Goal: Information Seeking & Learning: Learn about a topic

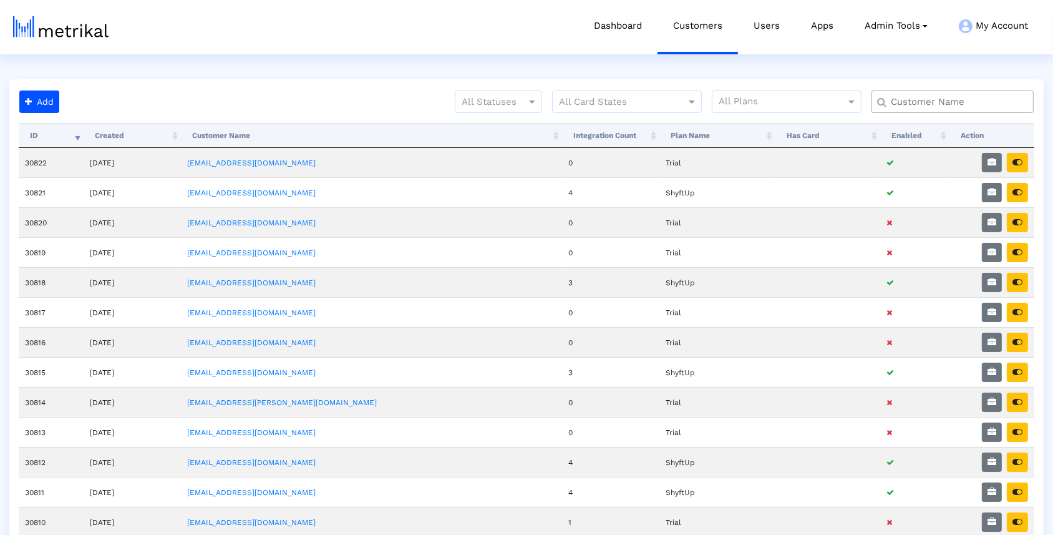
click at [978, 102] on input "text" at bounding box center [955, 101] width 147 height 13
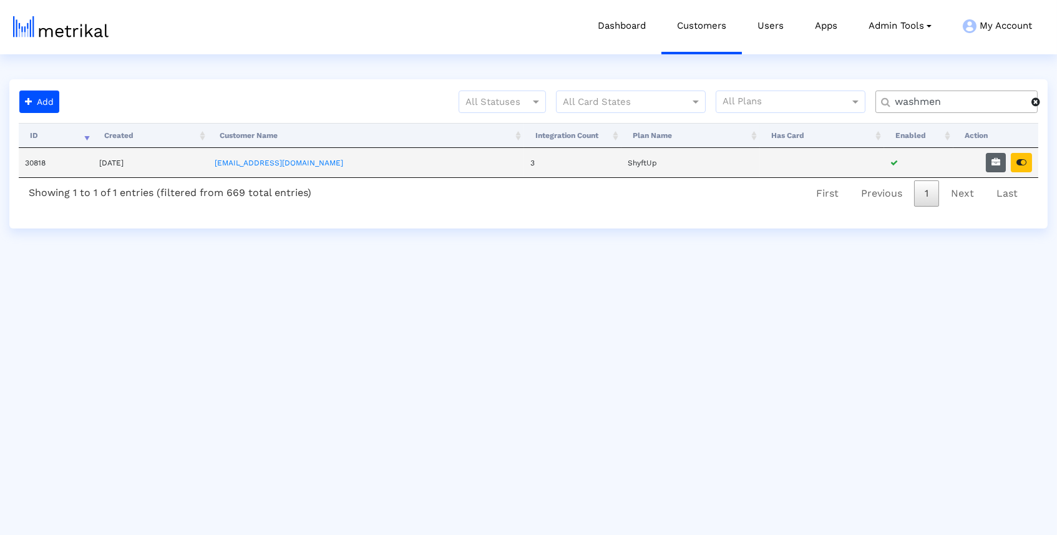
type input "washmen"
click at [997, 164] on icon "button" at bounding box center [995, 162] width 9 height 9
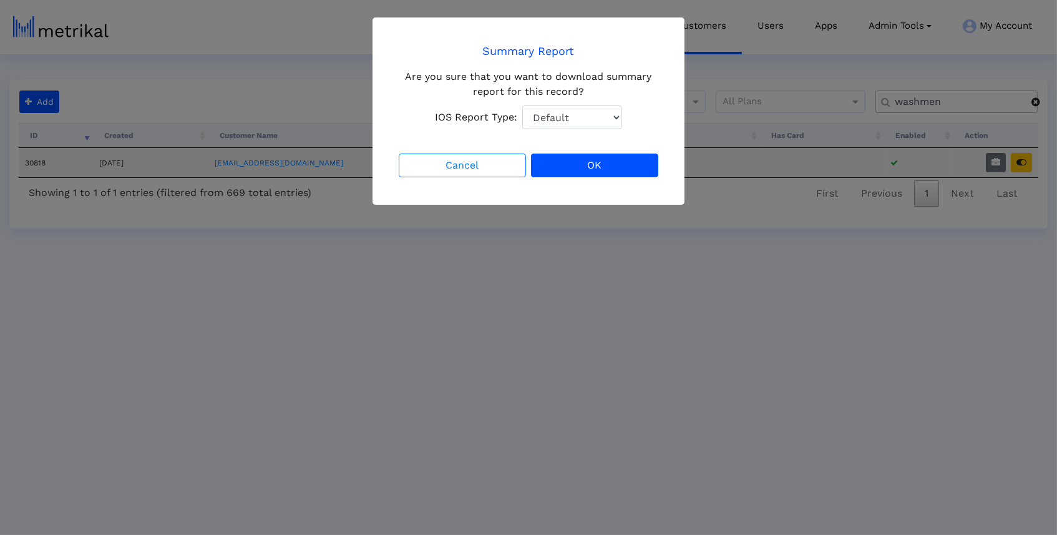
select select "1: 1"
click at [622, 160] on button "OK" at bounding box center [594, 165] width 127 height 24
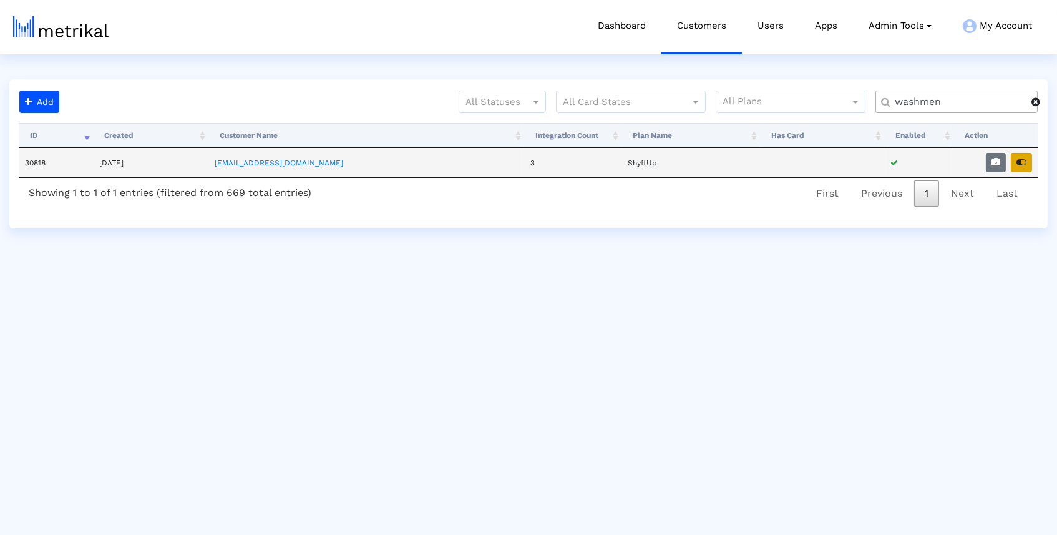
click at [1017, 159] on icon "button" at bounding box center [1021, 162] width 10 height 9
drag, startPoint x: 947, startPoint y: 99, endPoint x: 821, endPoint y: 99, distance: 126.0
click at [821, 99] on div "All Statuses All Card States All Plans washmen" at bounding box center [555, 106] width 983 height 32
type input "housecal"
click at [996, 162] on icon "button" at bounding box center [995, 162] width 9 height 9
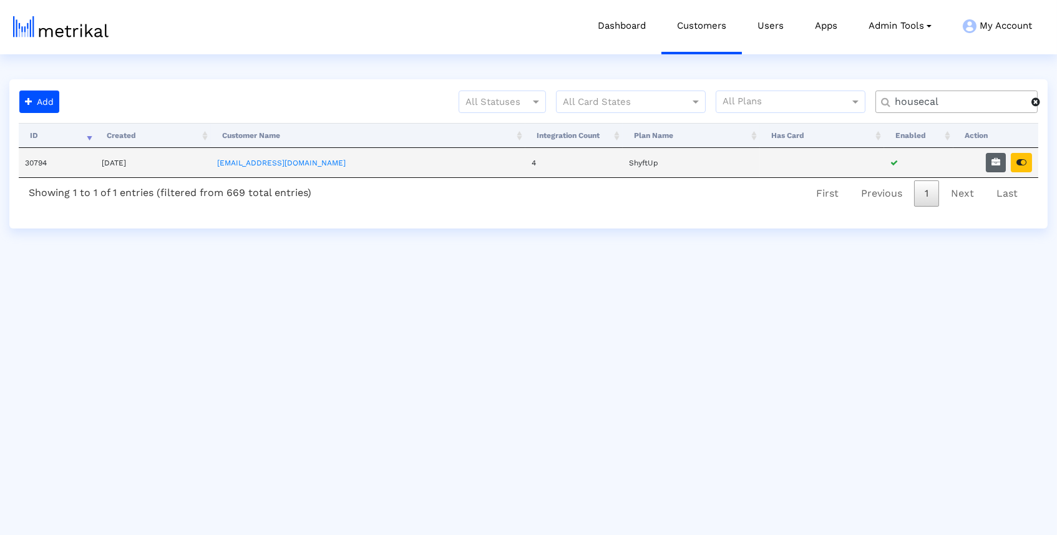
select select "1: 1"
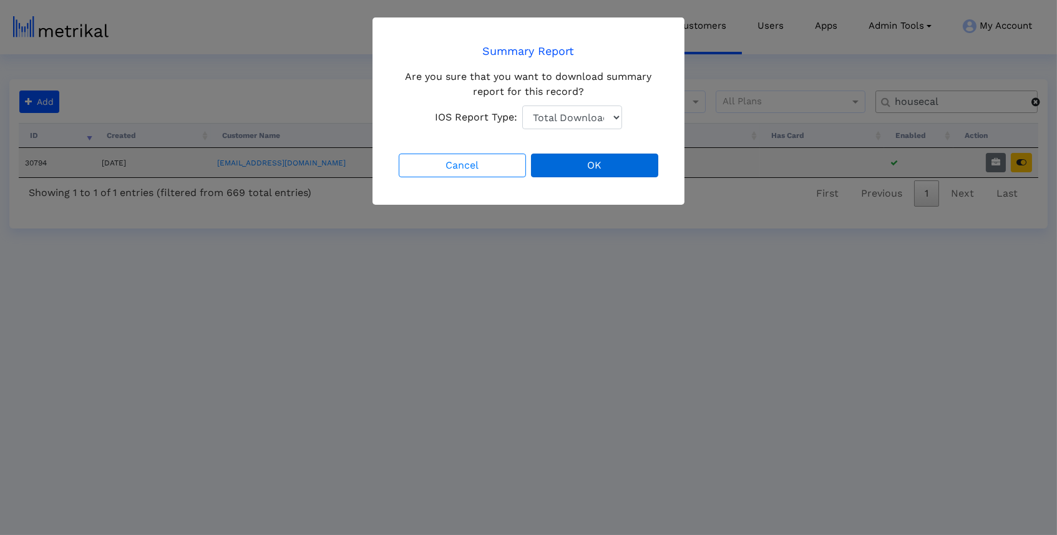
click at [600, 160] on button "OK" at bounding box center [594, 165] width 127 height 24
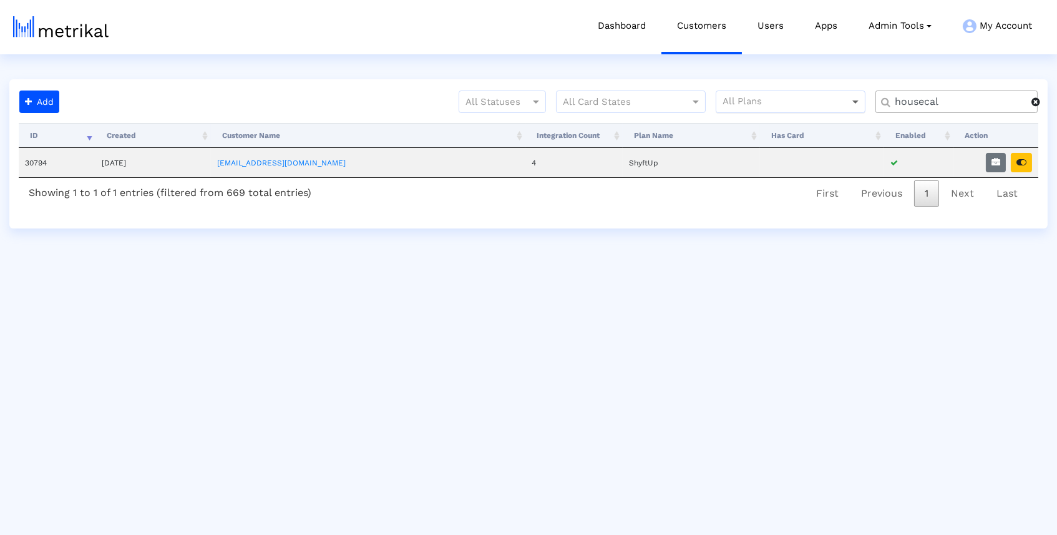
drag, startPoint x: 943, startPoint y: 103, endPoint x: 852, endPoint y: 102, distance: 91.1
click at [853, 102] on div "All Statuses All Card States All Plans housecal" at bounding box center [555, 106] width 983 height 32
type input "salams"
click at [991, 160] on icon "button" at bounding box center [995, 162] width 9 height 9
select select "1: 1"
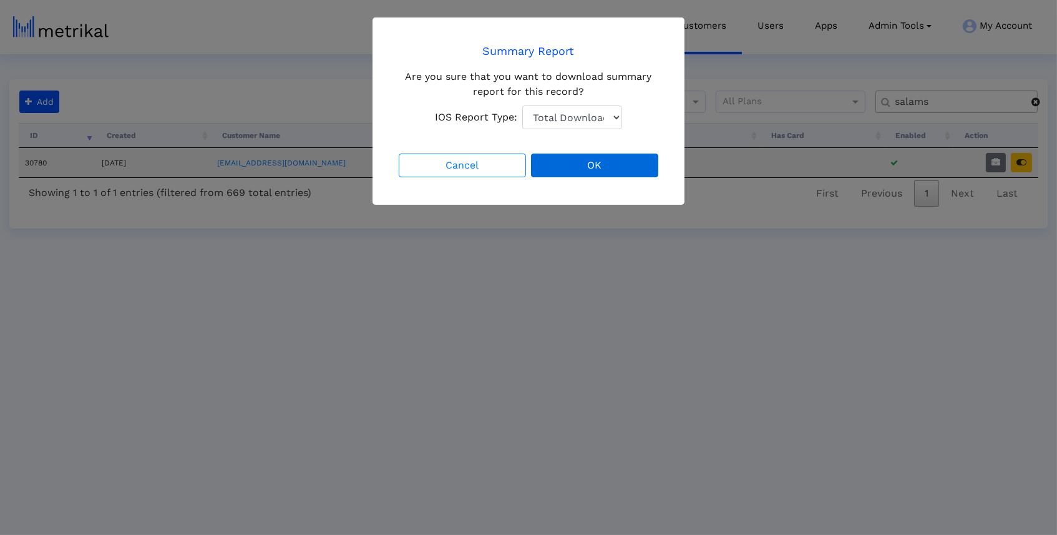
click at [575, 159] on button "OK" at bounding box center [594, 165] width 127 height 24
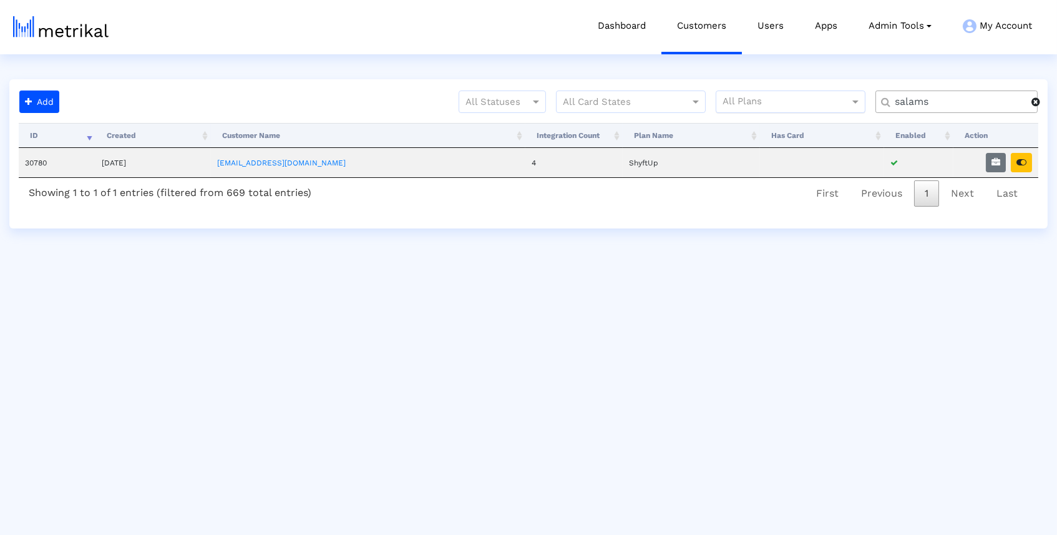
drag, startPoint x: 966, startPoint y: 101, endPoint x: 845, endPoint y: 101, distance: 121.0
click at [845, 101] on div "All Statuses All Card States All Plans salams" at bounding box center [555, 106] width 983 height 32
type input "housecal"
click at [1024, 158] on icon "button" at bounding box center [1021, 162] width 10 height 9
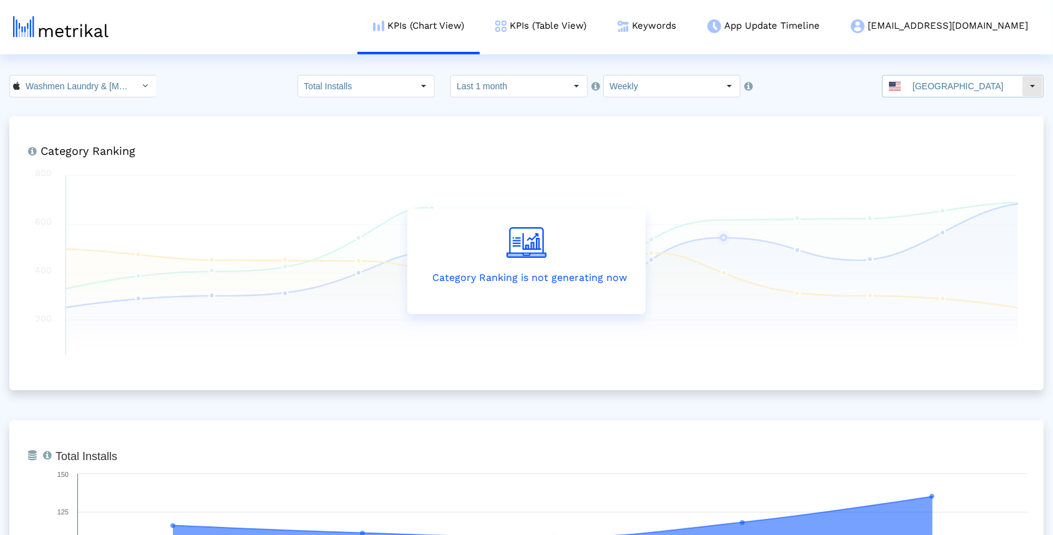
click at [1018, 82] on input "United States" at bounding box center [964, 85] width 115 height 21
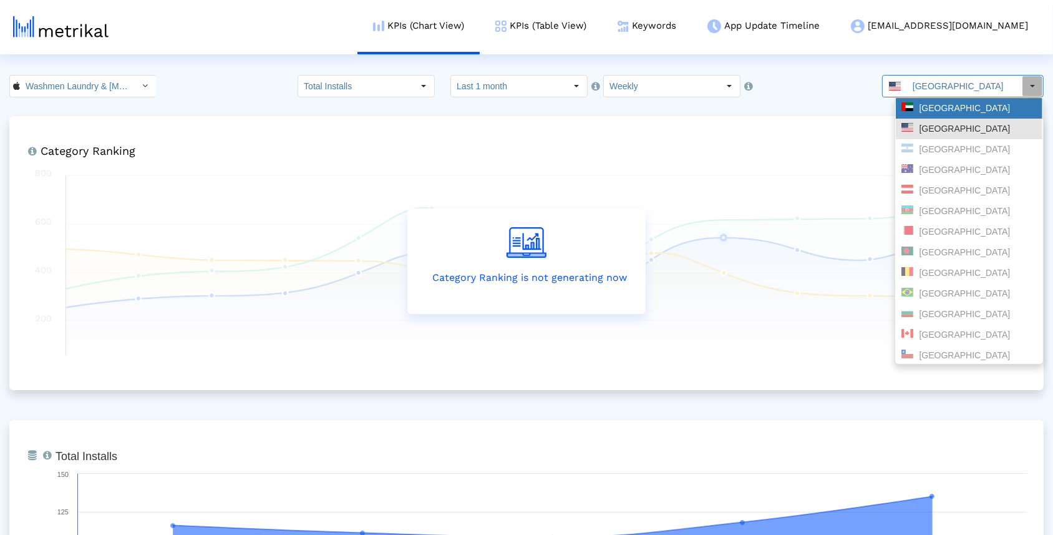
click at [992, 102] on div "United Arab Emirates" at bounding box center [968, 108] width 135 height 12
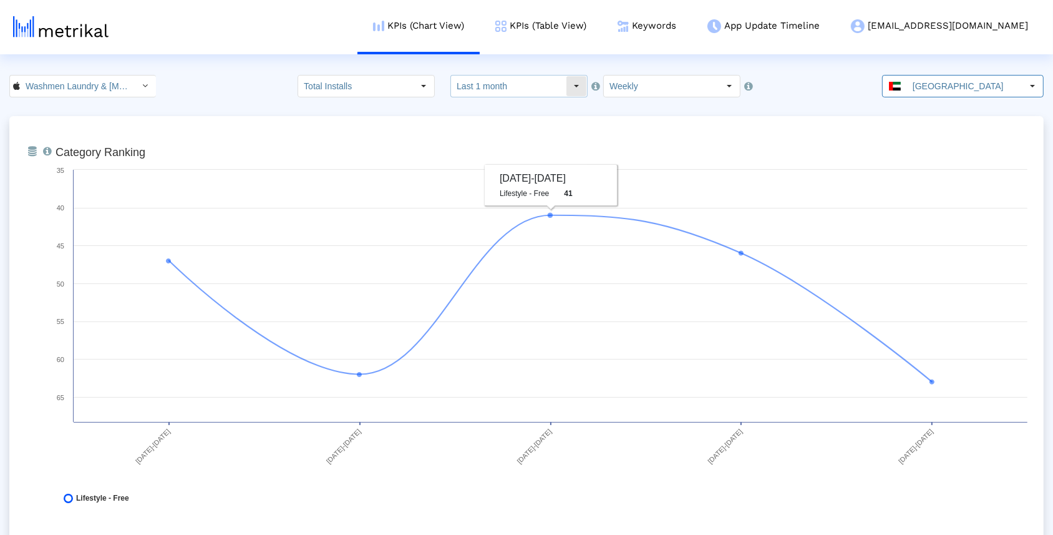
click at [572, 82] on div "Select" at bounding box center [576, 86] width 20 height 20
click at [778, 78] on div "Washmen Laundry & Dry Cleaning < 1037965236 > Total Installs Select how far bac…" at bounding box center [526, 86] width 1053 height 22
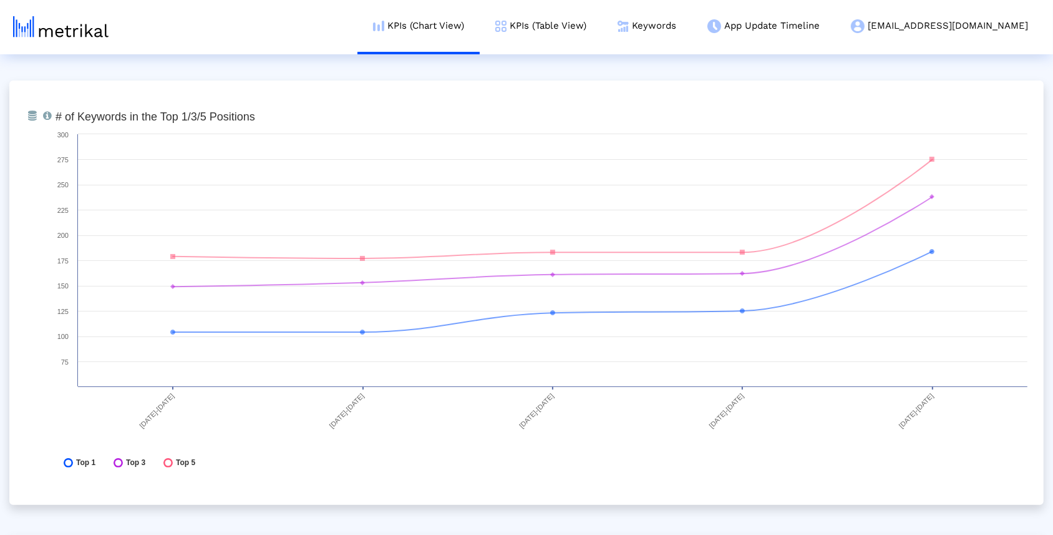
scroll to position [4572, 0]
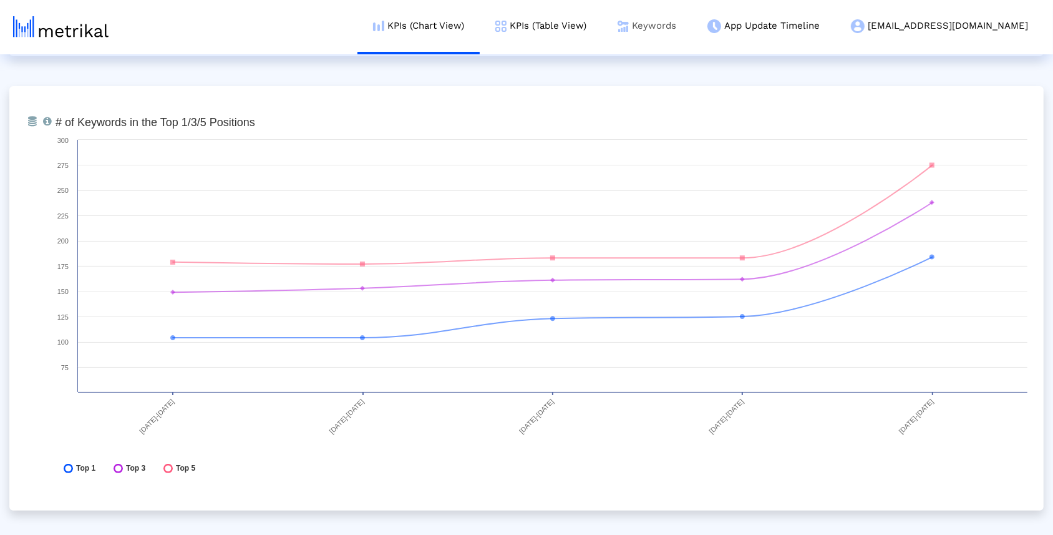
click at [692, 27] on link "Keywords" at bounding box center [647, 26] width 90 height 52
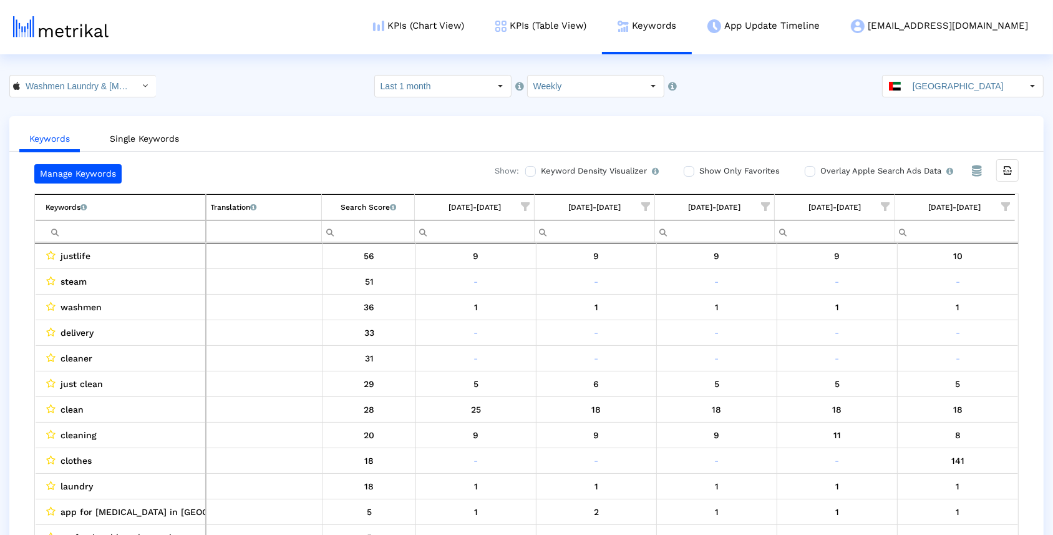
click at [110, 231] on input "Filter cell" at bounding box center [125, 231] width 159 height 21
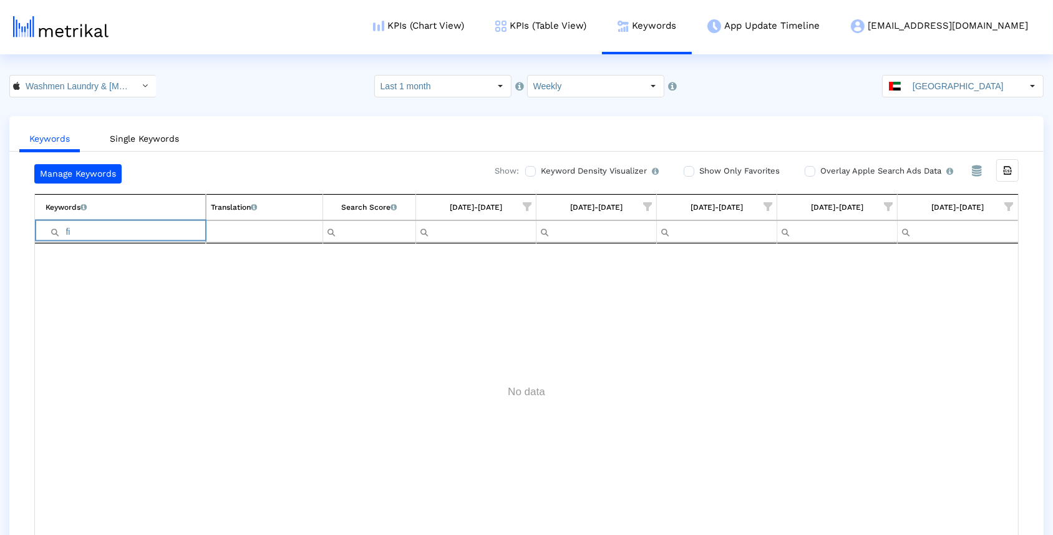
type input "f"
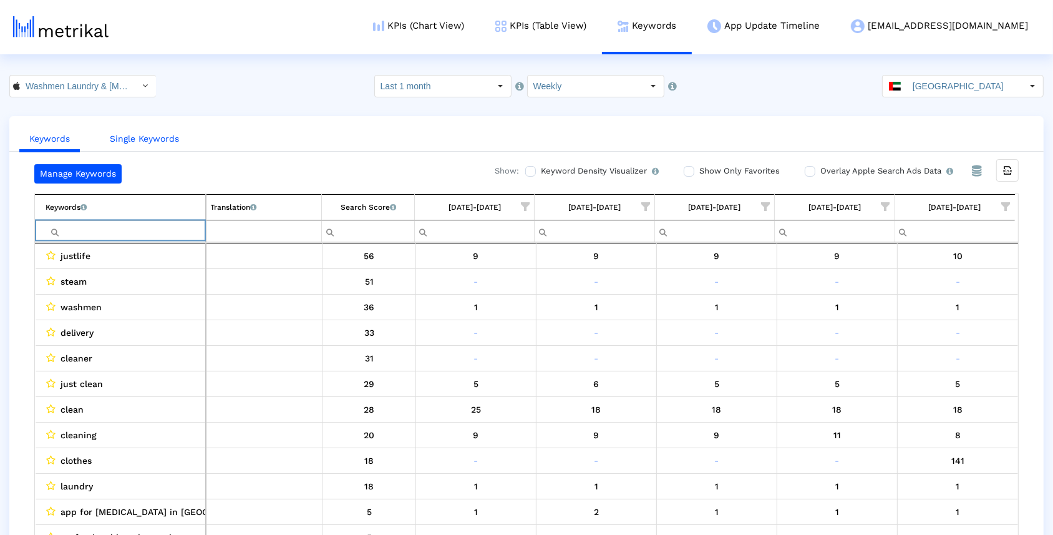
click at [165, 140] on link "Single Keywords" at bounding box center [144, 138] width 89 height 23
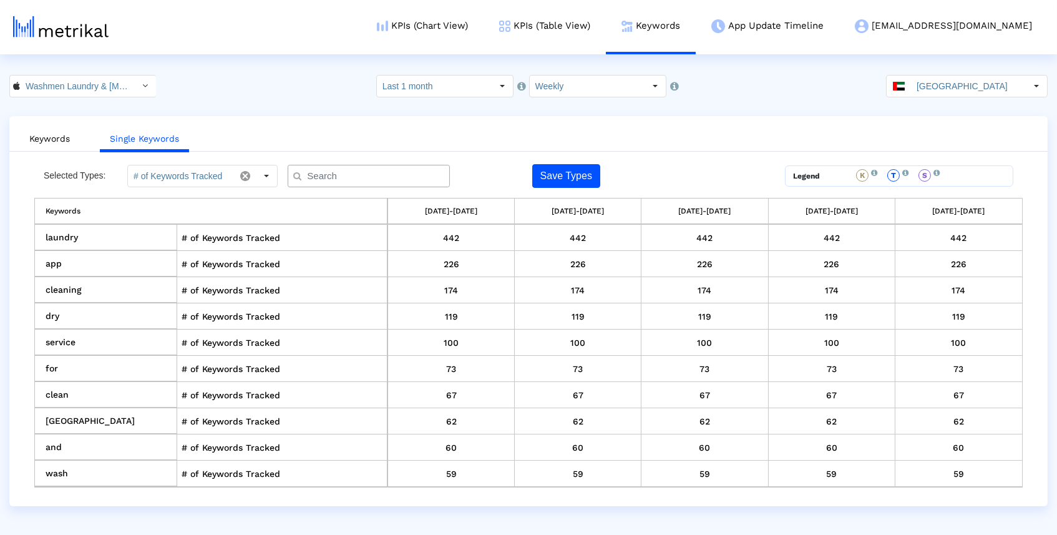
click at [329, 175] on input "text" at bounding box center [371, 176] width 147 height 13
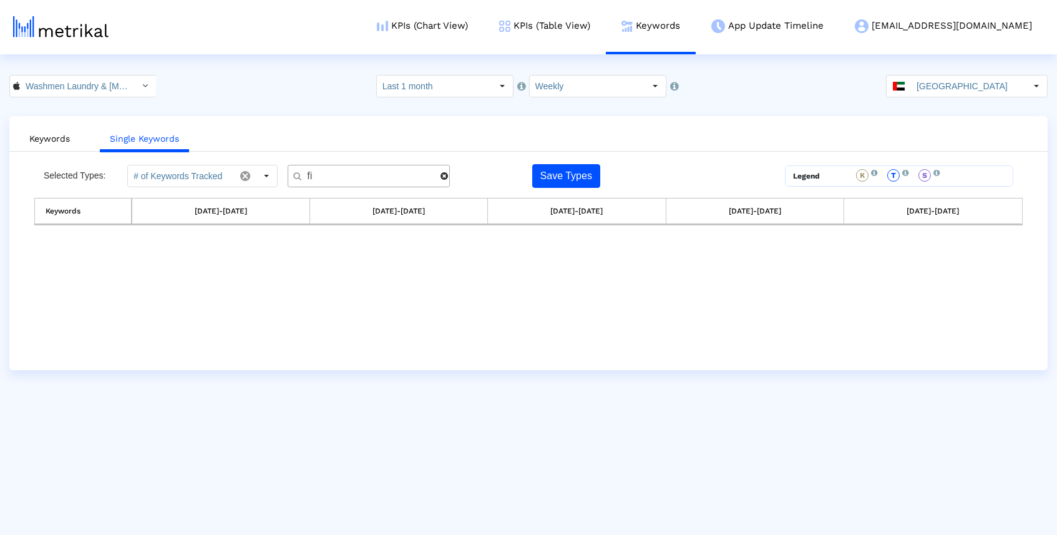
type input "f"
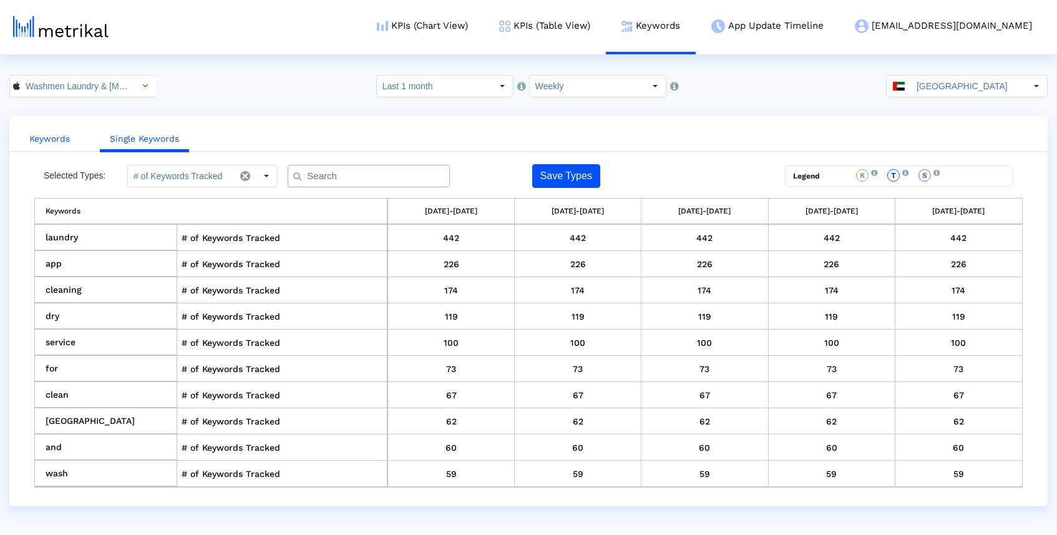
click at [61, 135] on link "Keywords" at bounding box center [49, 138] width 61 height 23
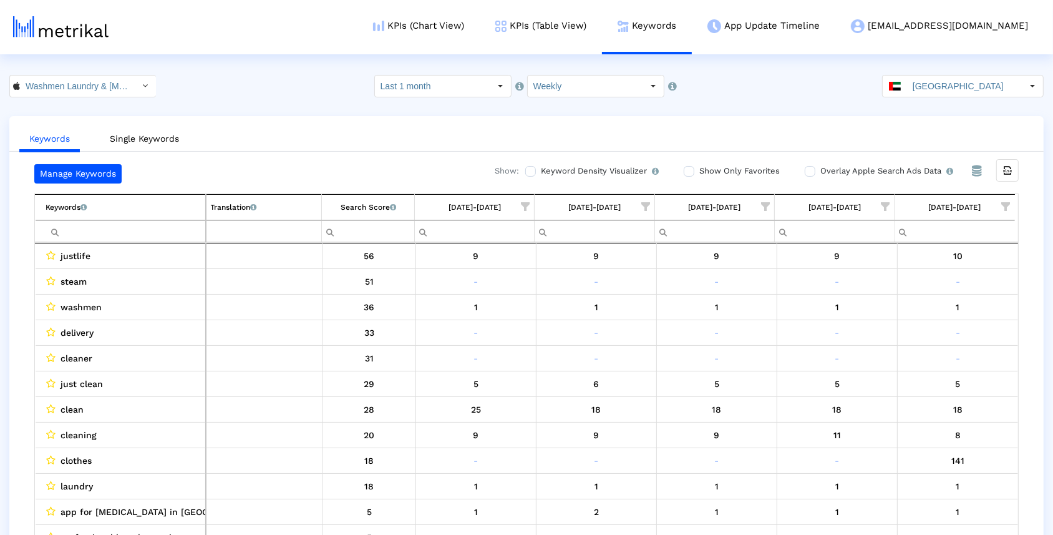
click at [1008, 202] on span "Show filter options for column '09/21/25-09/27/25'" at bounding box center [1006, 206] width 9 height 9
click at [945, 290] on div "Is One" at bounding box center [946, 294] width 112 height 24
click at [928, 389] on div "OK" at bounding box center [925, 396] width 34 height 19
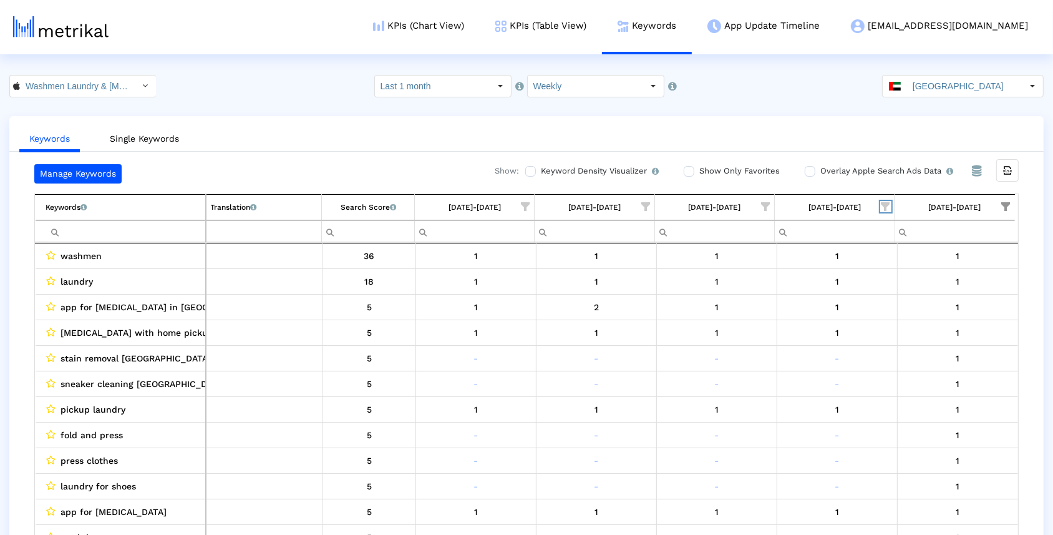
click at [884, 205] on span "Show filter options for column '09/14/25-09/20/25'" at bounding box center [886, 206] width 9 height 9
click at [818, 243] on div "Select All" at bounding box center [795, 243] width 49 height 11
click at [765, 298] on span "Filter options" at bounding box center [764, 295] width 14 height 14
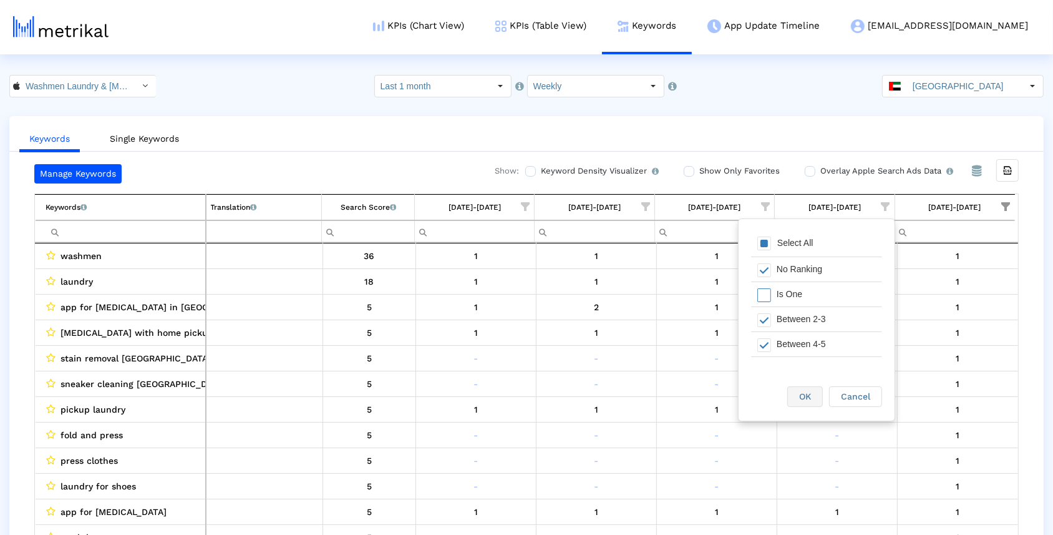
click at [794, 388] on div "OK" at bounding box center [805, 396] width 34 height 19
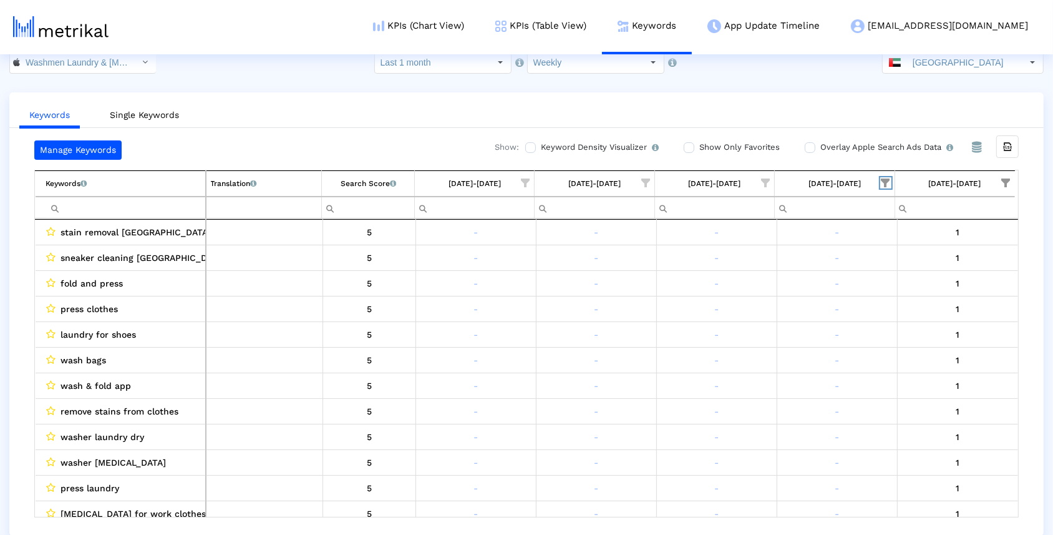
scroll to position [23, 0]
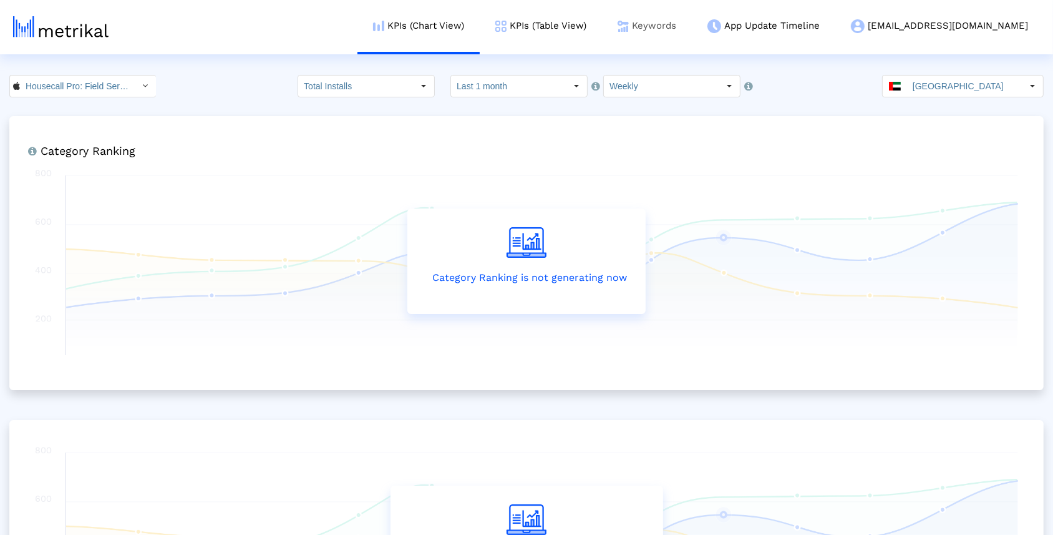
click at [689, 27] on link "Keywords" at bounding box center [647, 26] width 90 height 52
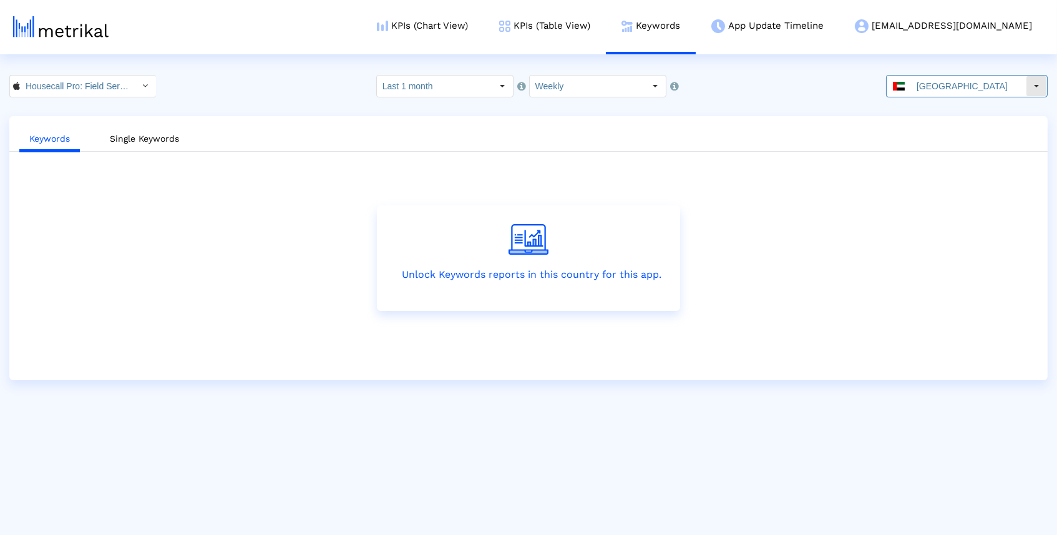
click at [978, 84] on input "[GEOGRAPHIC_DATA]" at bounding box center [968, 85] width 115 height 21
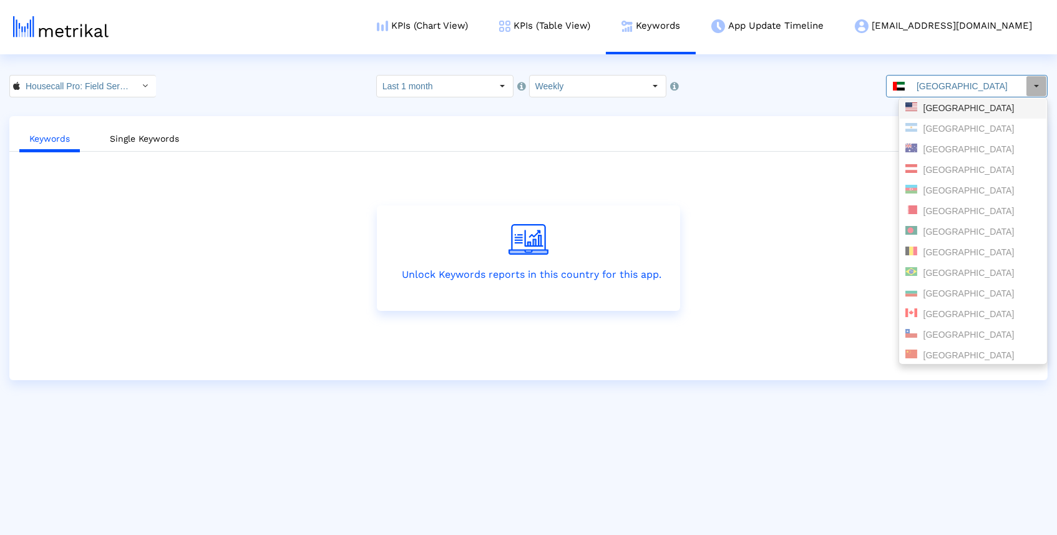
click at [994, 106] on div "[GEOGRAPHIC_DATA]" at bounding box center [972, 108] width 135 height 12
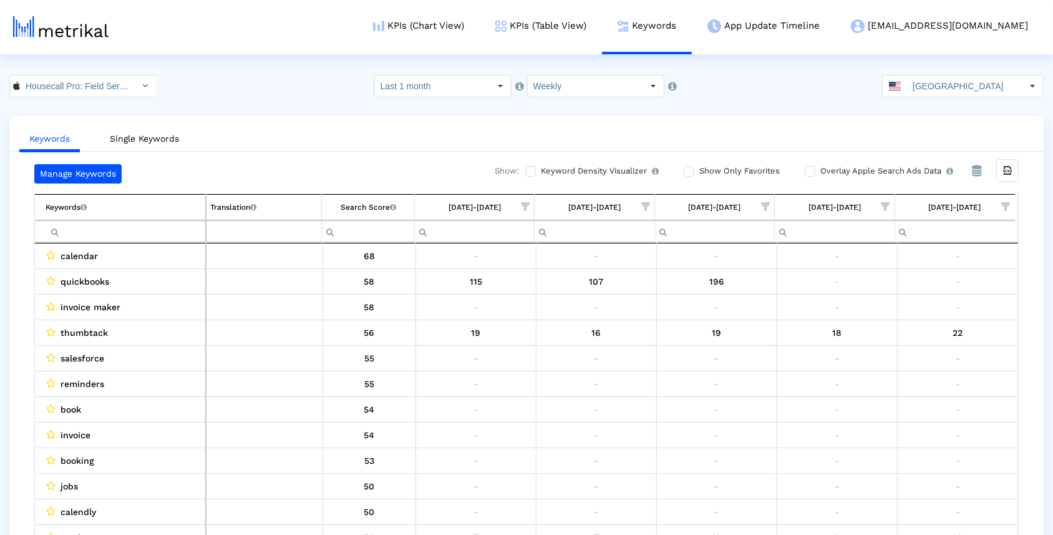
click at [897, 131] on ul "Keywords Single Keywords" at bounding box center [526, 136] width 1034 height 29
click at [173, 221] on input "Filter cell" at bounding box center [125, 231] width 159 height 21
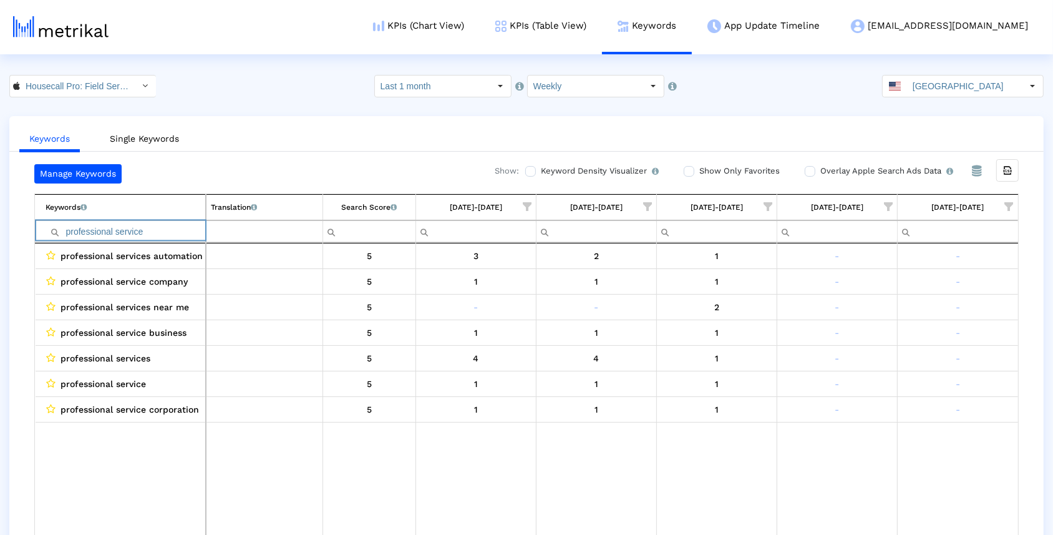
drag, startPoint x: 115, startPoint y: 231, endPoint x: 49, endPoint y: 231, distance: 66.1
click at [49, 231] on div "professional service" at bounding box center [126, 231] width 160 height 21
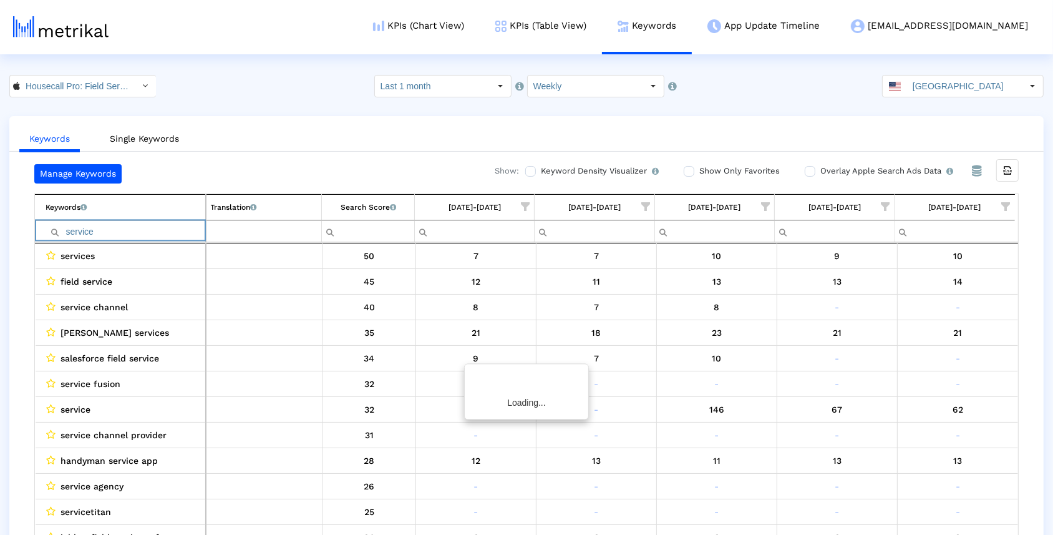
click at [107, 231] on input "service" at bounding box center [125, 231] width 159 height 21
type input "service help"
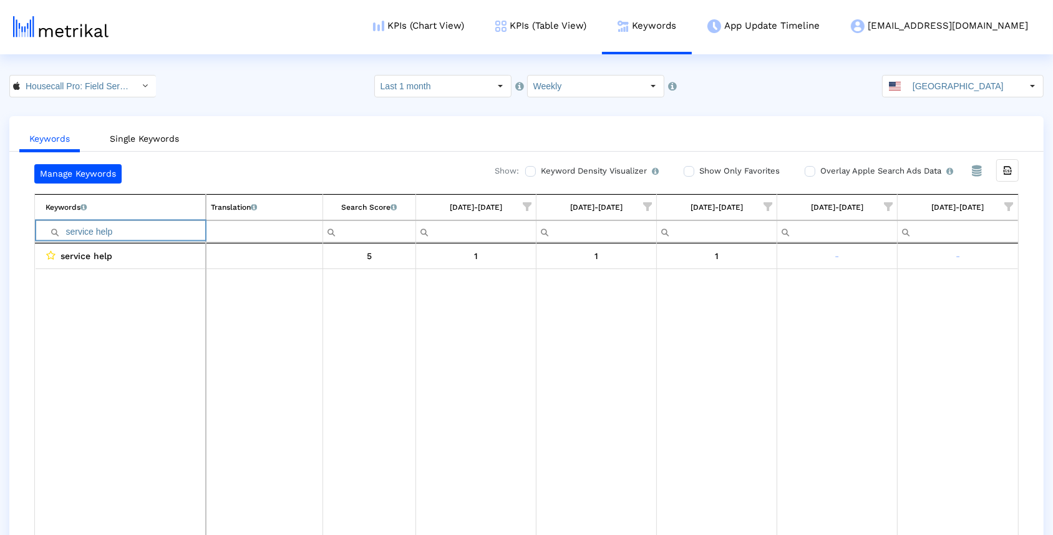
drag, startPoint x: 168, startPoint y: 234, endPoint x: 0, endPoint y: 234, distance: 168.4
click at [0, 234] on div "Keywords Single Keywords Manage Keywords Show: Keyword Density Visualizer Turn …" at bounding box center [526, 338] width 1053 height 444
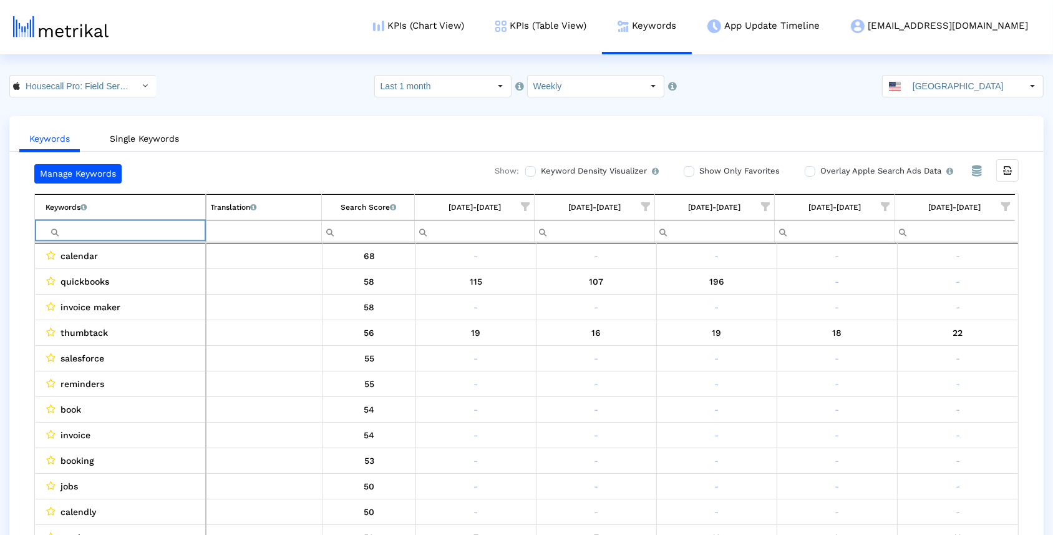
click at [1005, 202] on span "Show filter options for column '09/21/25-09/27/25'" at bounding box center [1006, 206] width 9 height 9
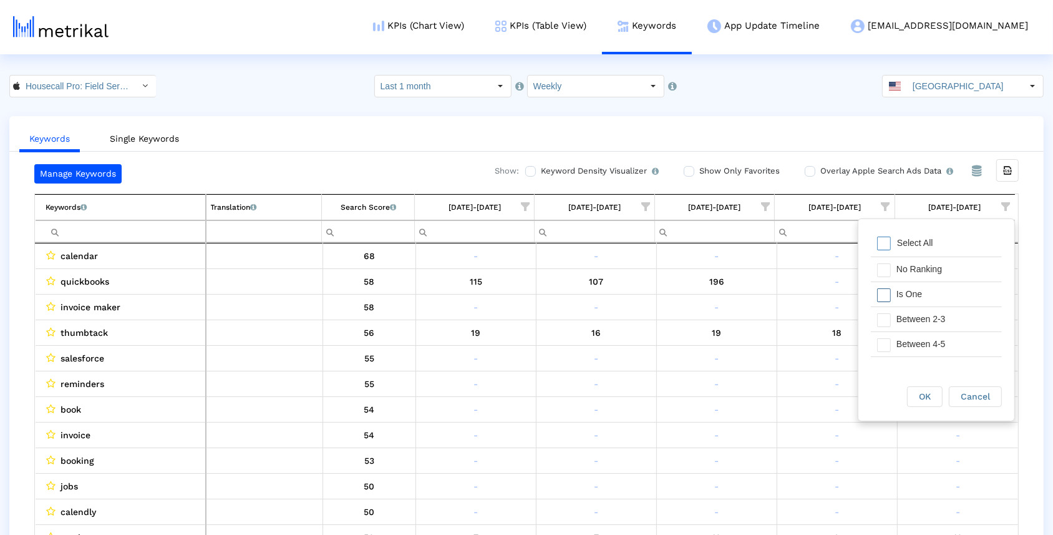
click at [938, 289] on div "Is One" at bounding box center [946, 294] width 112 height 24
click at [941, 319] on div "Between 2-3" at bounding box center [946, 319] width 112 height 24
click at [941, 344] on div "Between 4-5" at bounding box center [946, 344] width 112 height 24
click at [920, 397] on span "OK" at bounding box center [925, 396] width 12 height 10
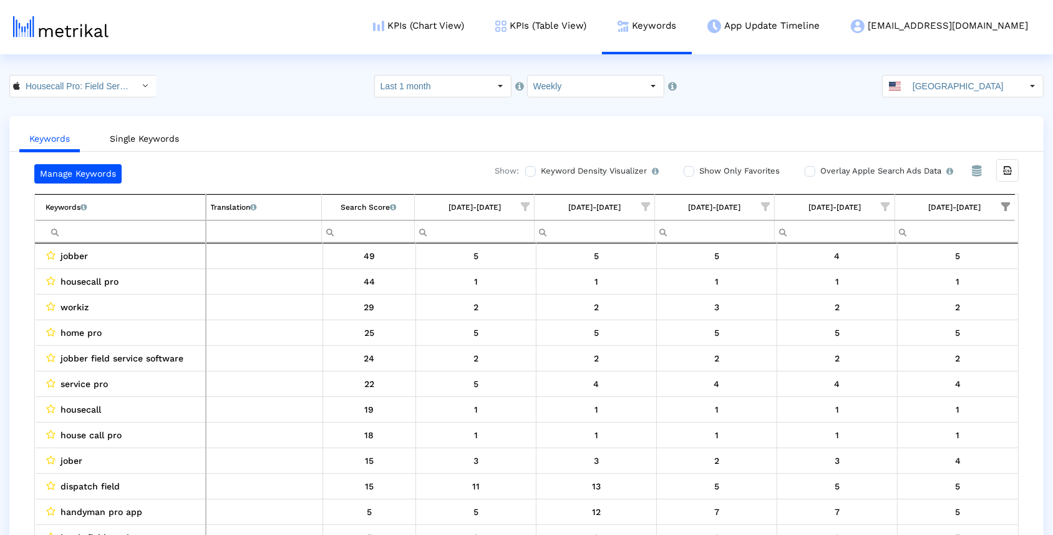
click at [890, 210] on span "Show filter options for column '09/14/25-09/20/25'" at bounding box center [886, 206] width 9 height 9
click at [837, 243] on div "Select All" at bounding box center [816, 243] width 131 height 25
click at [825, 293] on div "Is One" at bounding box center [826, 294] width 112 height 24
click at [824, 317] on div "Between 2-3" at bounding box center [826, 319] width 112 height 24
click at [824, 338] on div "Between 4-5" at bounding box center [826, 344] width 112 height 24
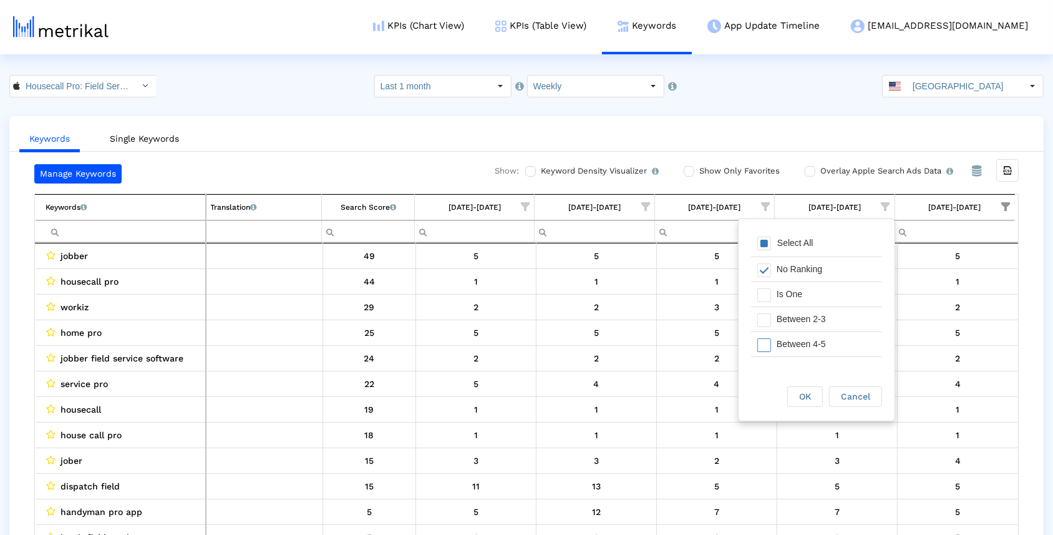
scroll to position [32, 0]
click at [806, 401] on span "OK" at bounding box center [805, 396] width 12 height 10
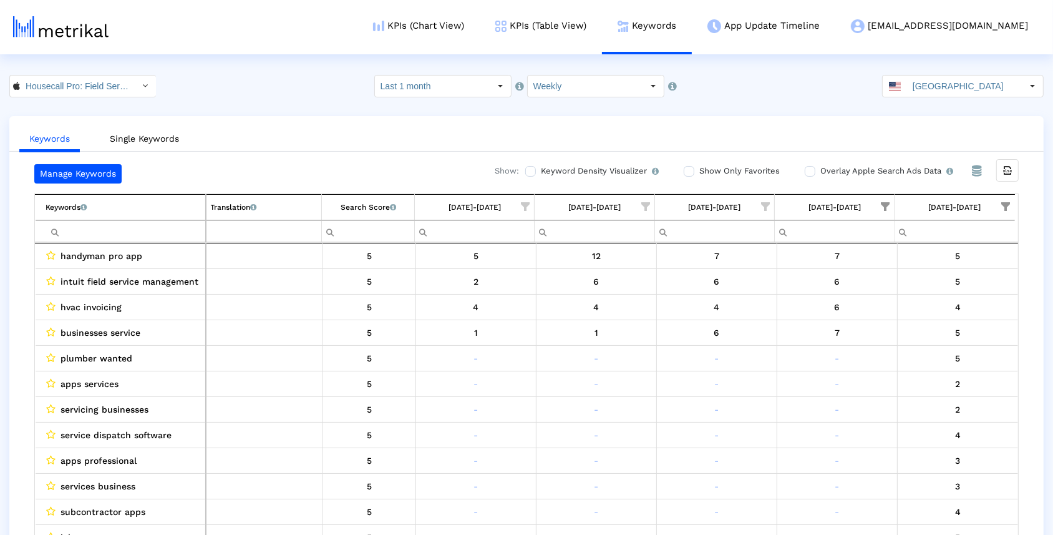
scroll to position [0, 0]
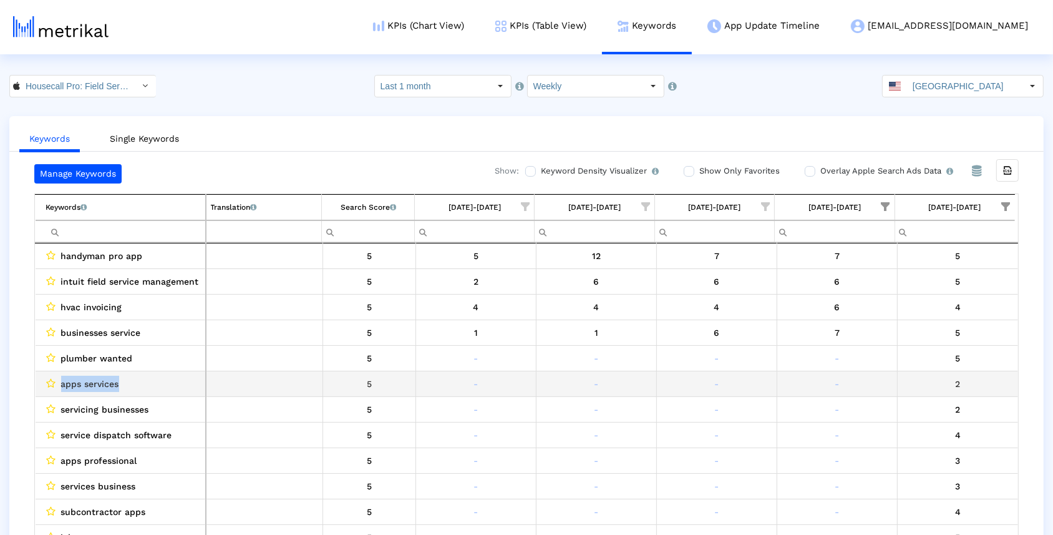
drag, startPoint x: 119, startPoint y: 380, endPoint x: 61, endPoint y: 380, distance: 58.6
click at [61, 380] on div "apps services" at bounding box center [123, 384] width 155 height 16
